Goal: Task Accomplishment & Management: Use online tool/utility

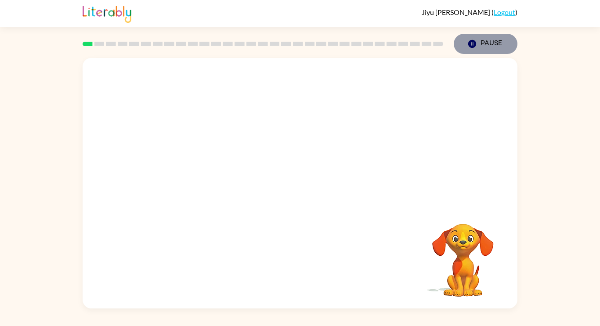
click at [471, 42] on icon "Pause" at bounding box center [472, 44] width 10 height 10
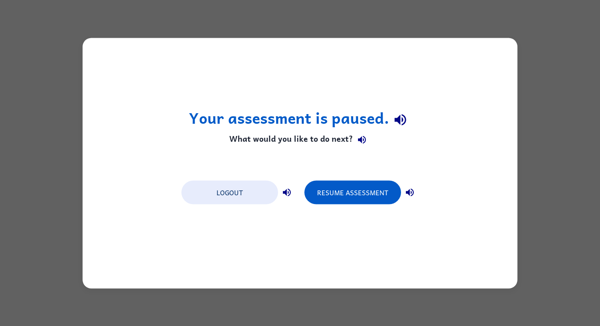
click at [471, 42] on div "Your assessment is paused. What would you like to do next? Logout Resume Assess…" at bounding box center [300, 163] width 435 height 251
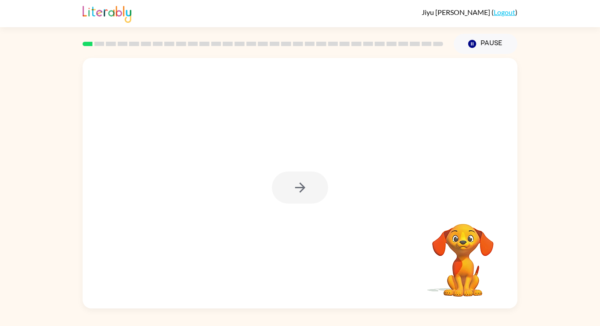
click at [304, 185] on div at bounding box center [300, 188] width 56 height 32
click at [299, 198] on button "button" at bounding box center [300, 188] width 56 height 32
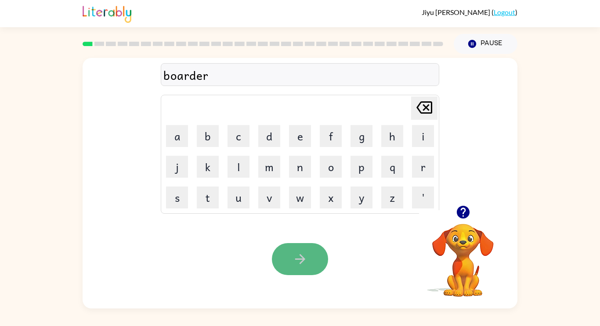
click at [293, 259] on icon "button" at bounding box center [299, 259] width 15 height 15
click at [467, 211] on icon "button" at bounding box center [462, 212] width 13 height 13
click at [311, 249] on button "button" at bounding box center [300, 259] width 56 height 32
